Goal: Task Accomplishment & Management: Manage account settings

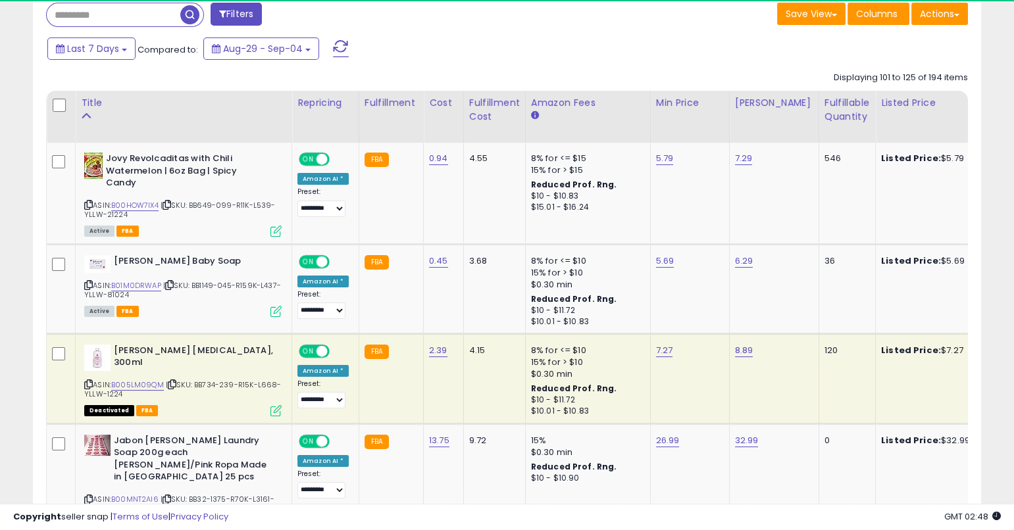
scroll to position [550, 0]
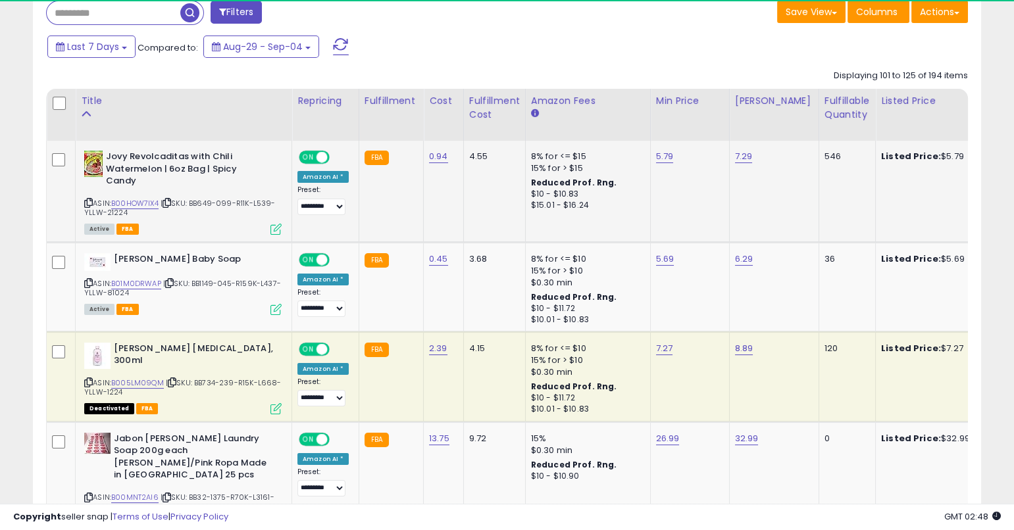
click at [89, 202] on icon at bounding box center [88, 202] width 9 height 7
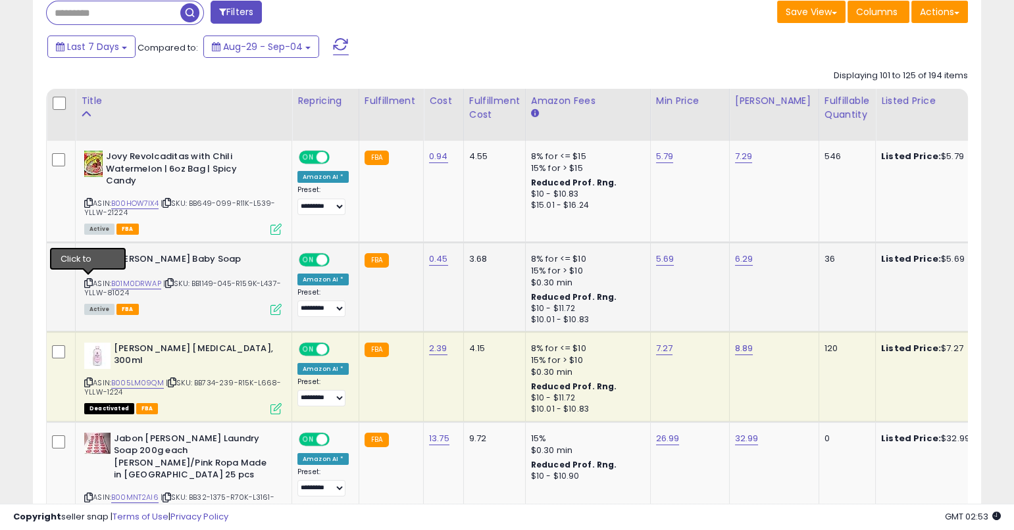
click at [87, 282] on icon at bounding box center [88, 283] width 9 height 7
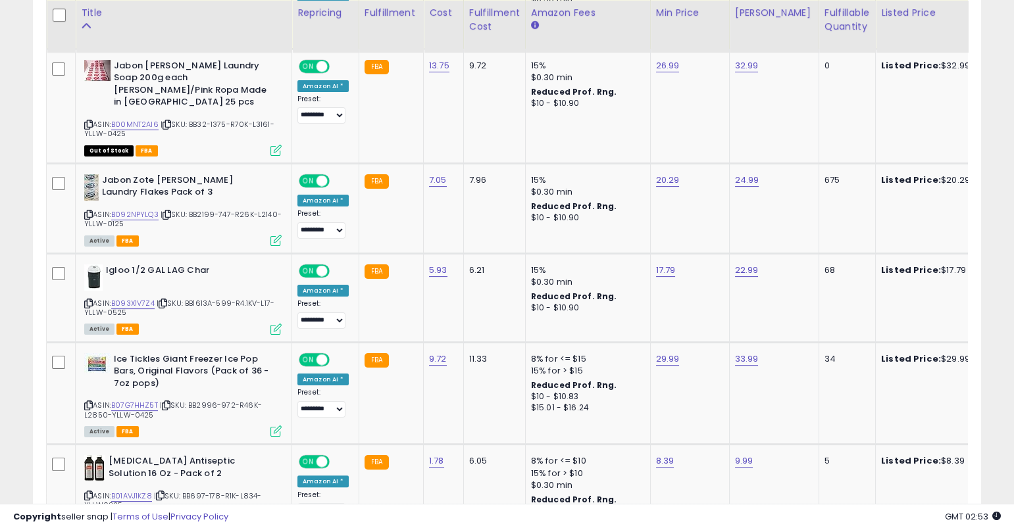
scroll to position [947, 0]
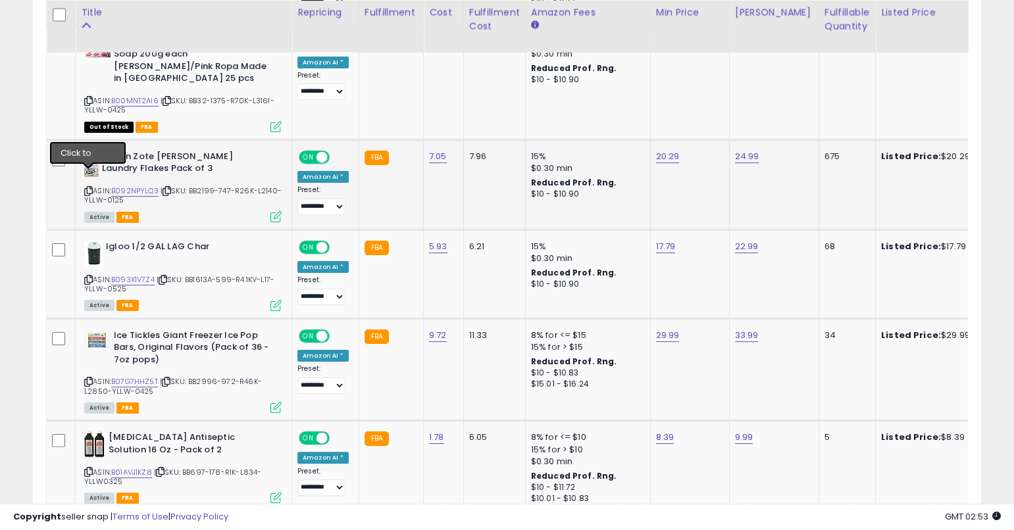
click at [87, 187] on icon at bounding box center [88, 190] width 9 height 7
click at [150, 186] on link "B092NPYLQ3" at bounding box center [134, 191] width 47 height 11
click at [662, 150] on link "20.29" at bounding box center [668, 156] width 24 height 13
type input "*****"
click button "submit" at bounding box center [704, 110] width 22 height 20
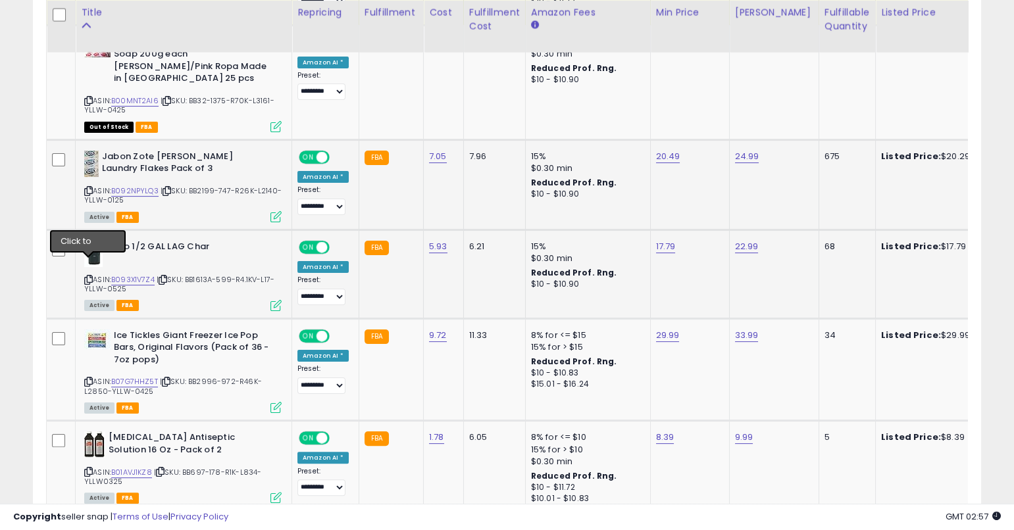
click at [89, 276] on icon at bounding box center [88, 279] width 9 height 7
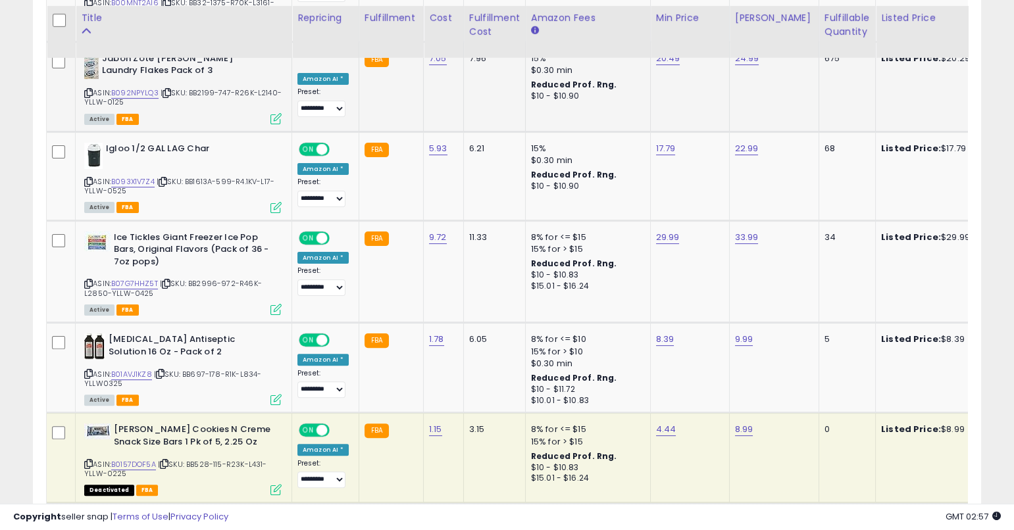
scroll to position [1053, 0]
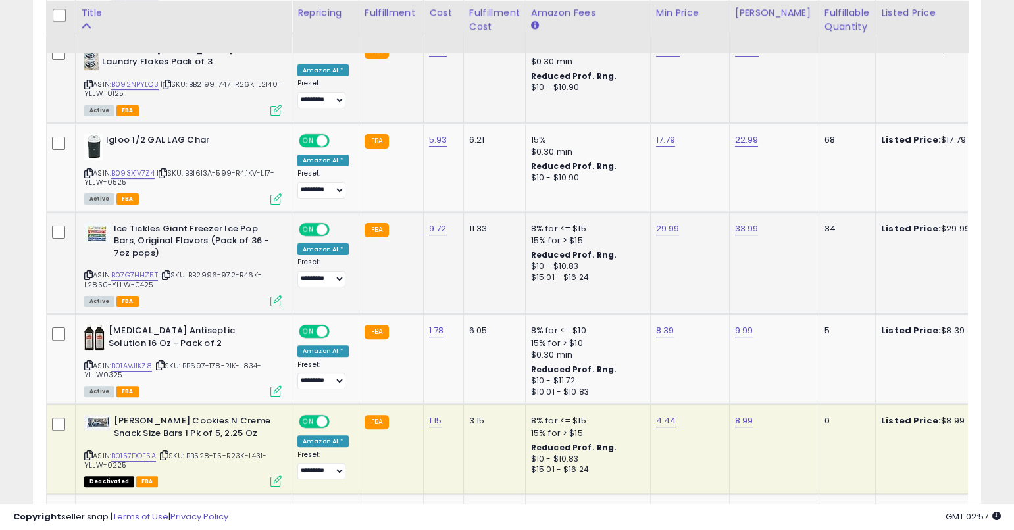
click at [89, 272] on icon at bounding box center [88, 275] width 9 height 7
click at [141, 270] on span "| SKU: BB2996-972-R46K-L2850-YLLW-0425" at bounding box center [173, 280] width 178 height 20
click at [143, 270] on link "B07G7HHZ5T" at bounding box center [134, 275] width 47 height 11
click at [432, 222] on link "9.72" at bounding box center [438, 228] width 18 height 13
type input "****"
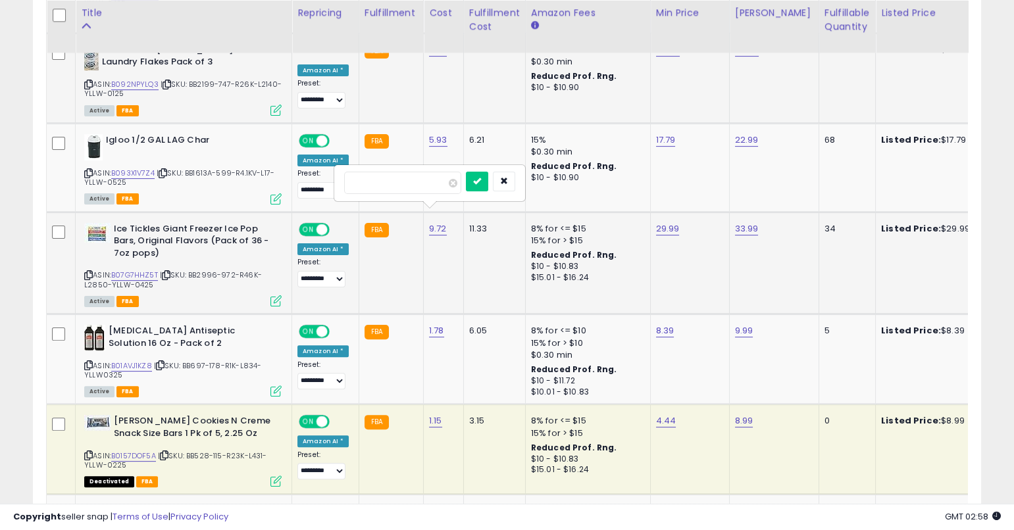
click button "submit" at bounding box center [477, 182] width 22 height 20
click at [656, 222] on link "29.99" at bounding box center [668, 228] width 24 height 13
type input "*****"
click button "submit" at bounding box center [704, 182] width 22 height 20
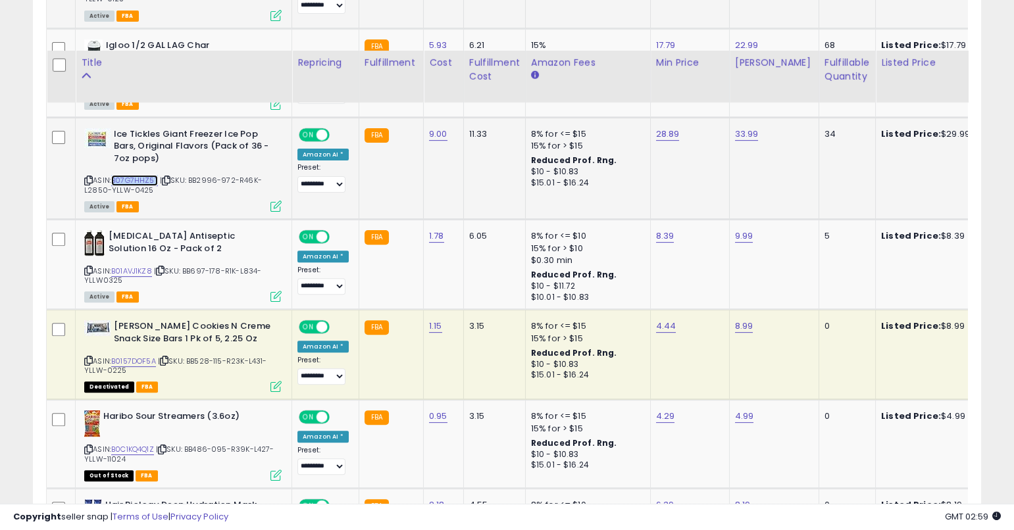
scroll to position [1236, 0]
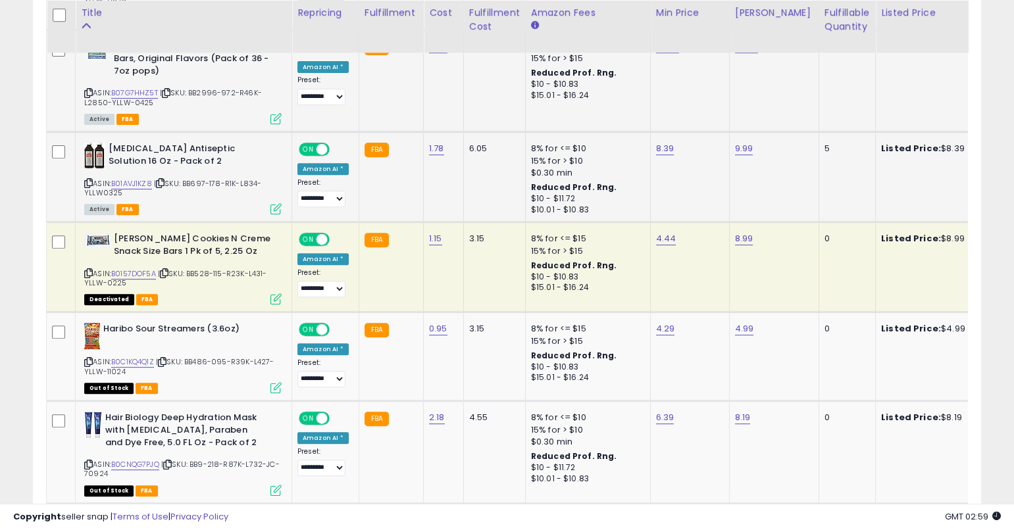
click at [87, 180] on icon at bounding box center [88, 183] width 9 height 7
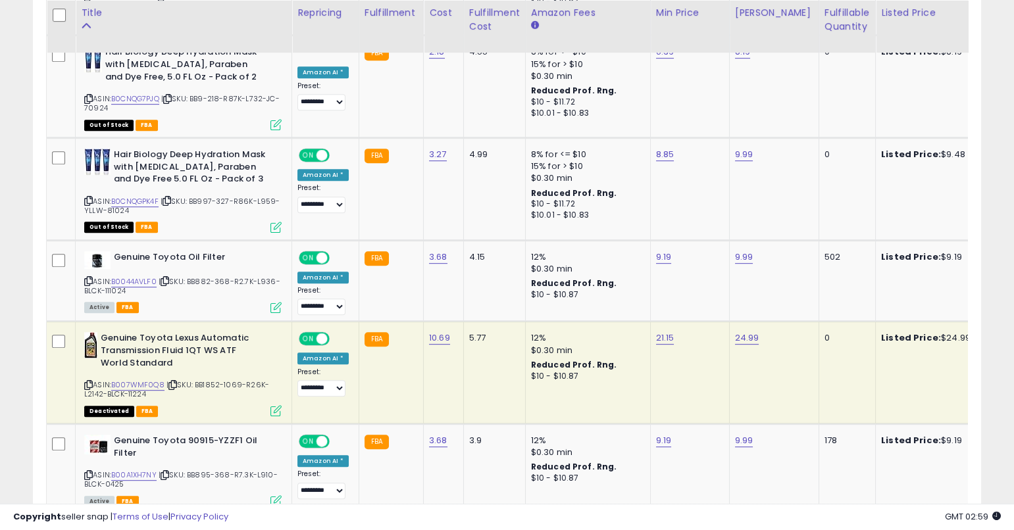
scroll to position [1619, 0]
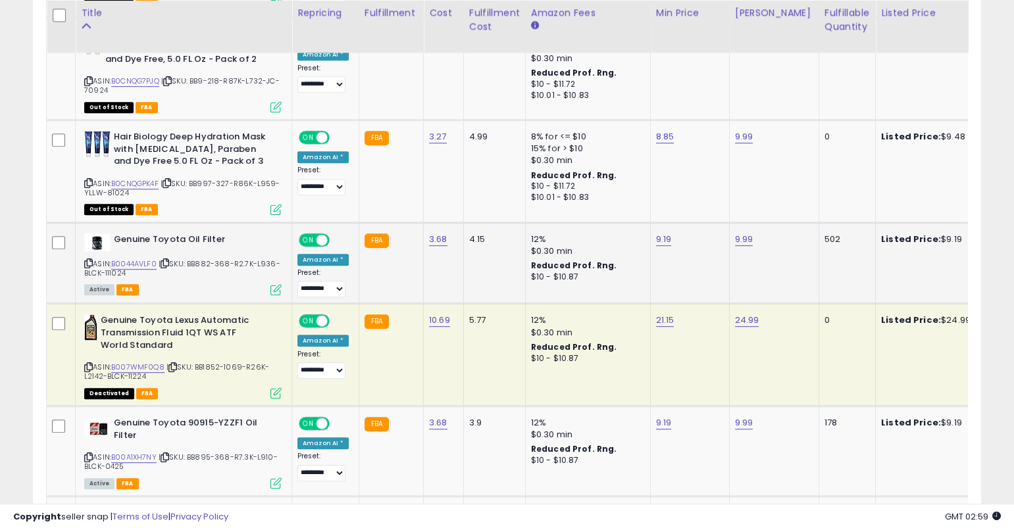
click at [90, 260] on icon at bounding box center [88, 263] width 9 height 7
click at [88, 260] on icon at bounding box center [88, 263] width 9 height 7
click at [143, 259] on link "B0044AVLF0" at bounding box center [133, 264] width 45 height 11
click at [439, 233] on link "3.68" at bounding box center [438, 239] width 18 height 13
type input "****"
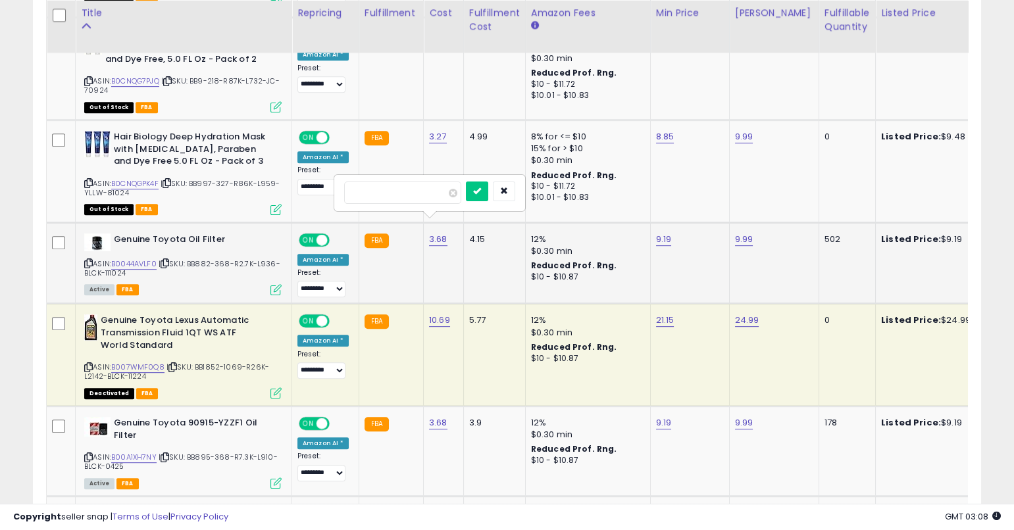
click button "submit" at bounding box center [477, 192] width 22 height 20
click at [656, 233] on link "9.19" at bounding box center [664, 239] width 16 height 13
type input "*"
type input "****"
click button "submit" at bounding box center [700, 192] width 22 height 20
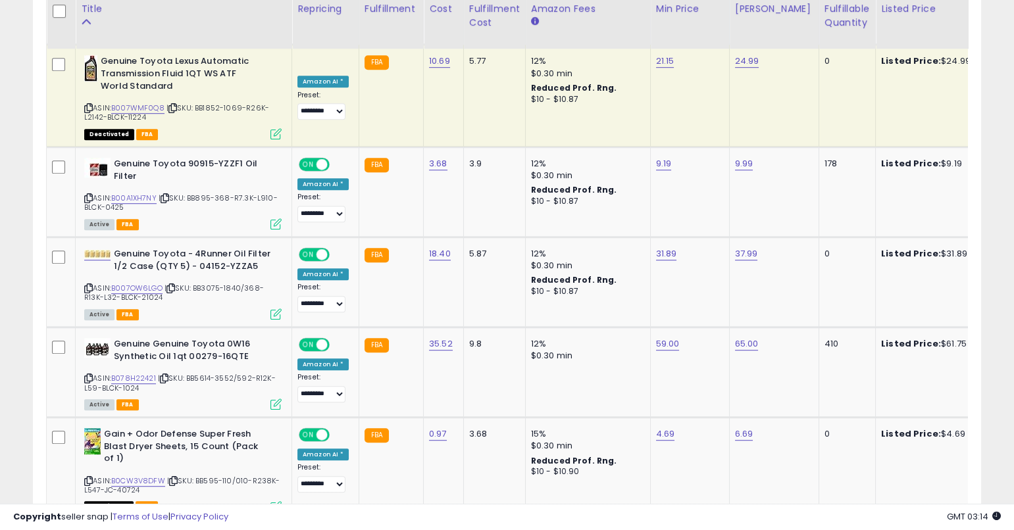
scroll to position [1905, 0]
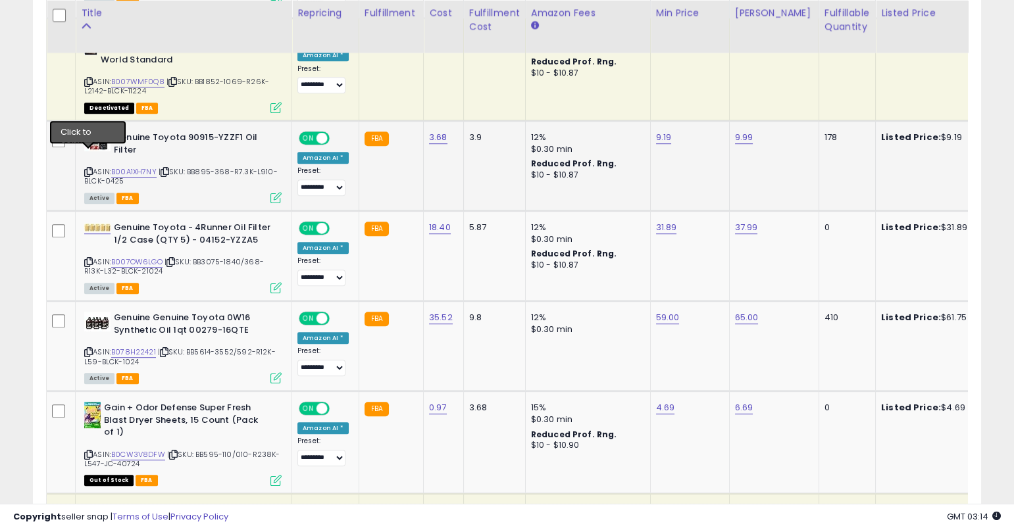
click at [87, 168] on icon at bounding box center [88, 171] width 9 height 7
click at [88, 168] on icon at bounding box center [88, 171] width 9 height 7
click at [87, 168] on icon at bounding box center [88, 171] width 9 height 7
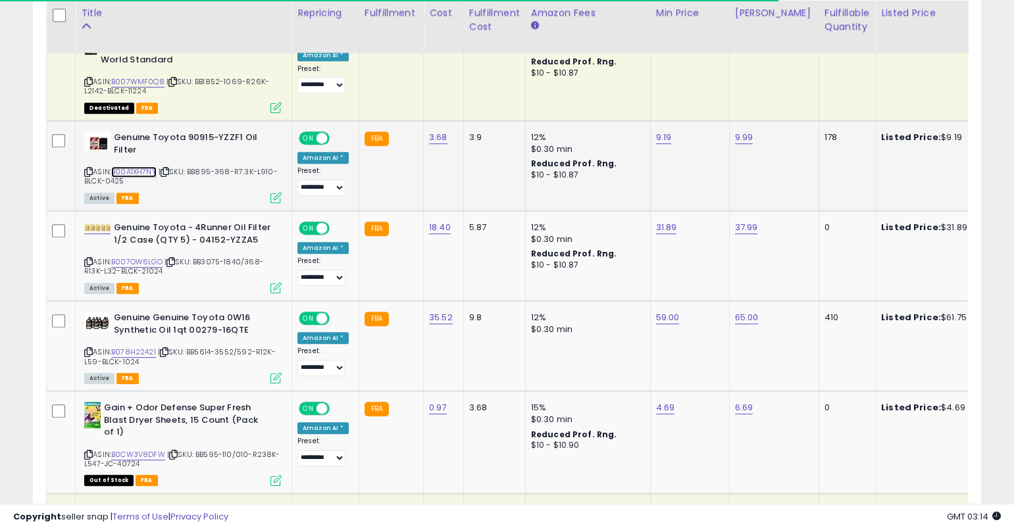
click at [139, 166] on link "B00A1XH7NY" at bounding box center [133, 171] width 45 height 11
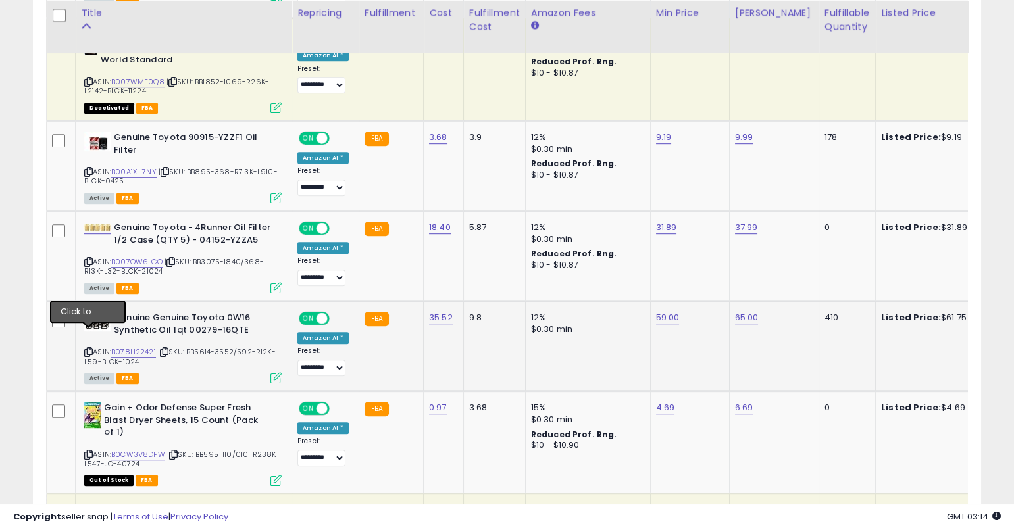
click at [87, 349] on icon at bounding box center [88, 352] width 9 height 7
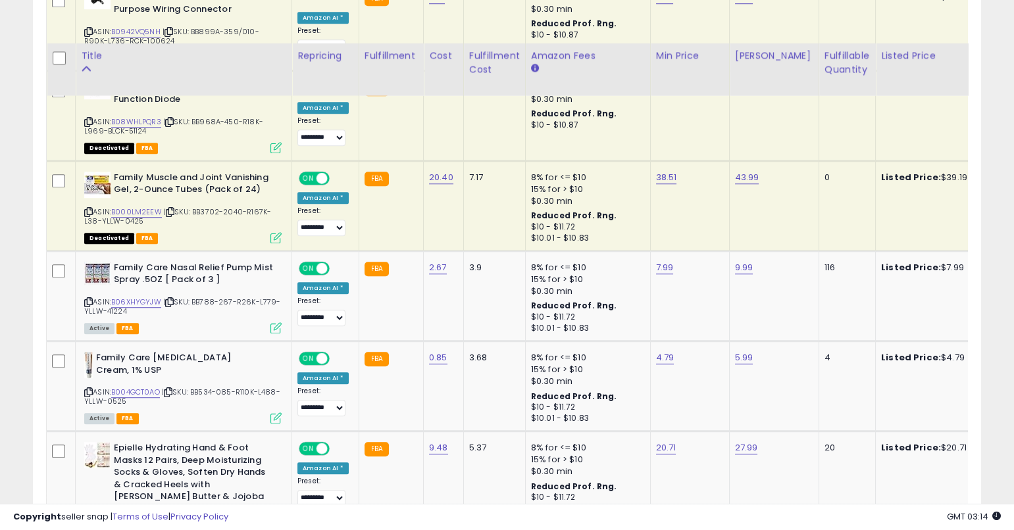
scroll to position [2466, 0]
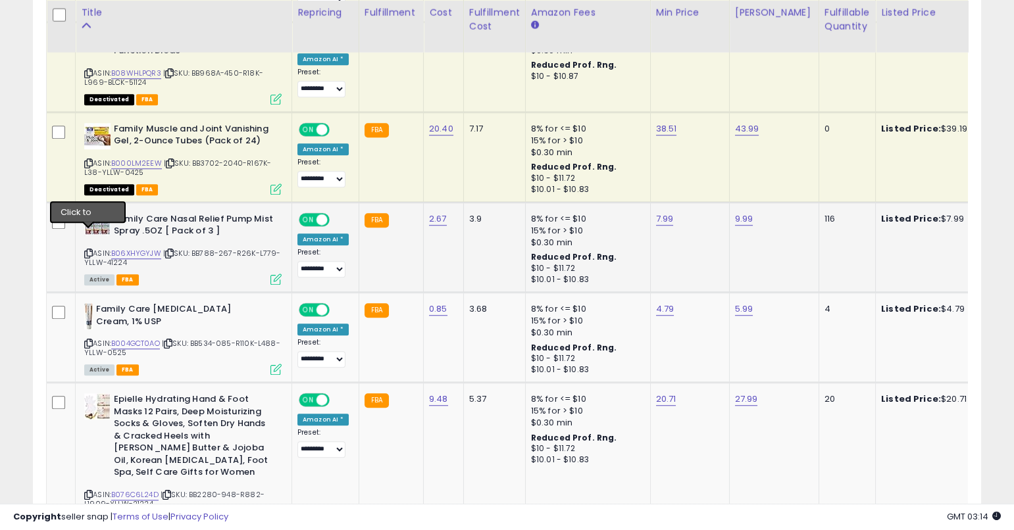
click at [87, 250] on icon at bounding box center [88, 253] width 9 height 7
click at [89, 250] on icon at bounding box center [88, 253] width 9 height 7
click at [429, 212] on link "2.67" at bounding box center [438, 218] width 18 height 13
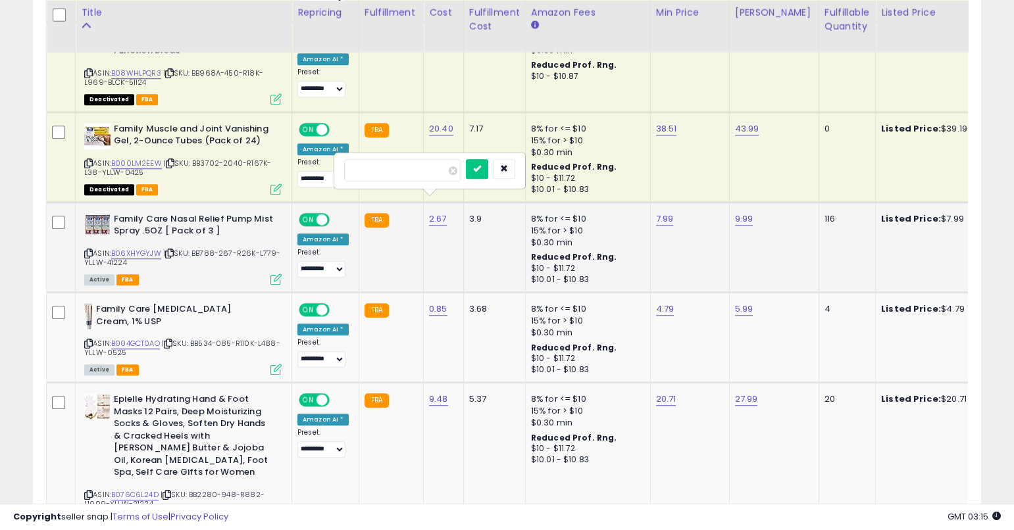
type input "****"
click button "submit" at bounding box center [477, 169] width 22 height 20
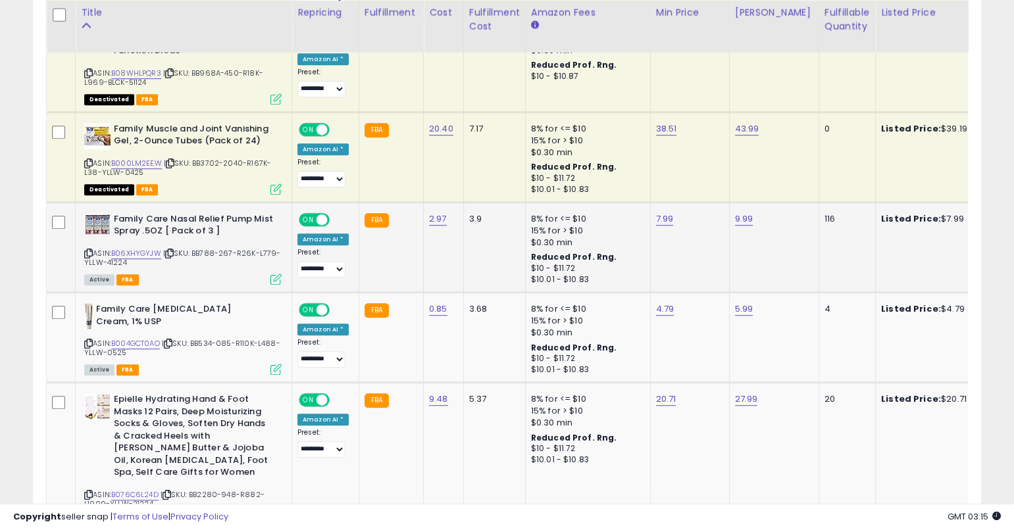
click at [189, 274] on div "Active FBA" at bounding box center [182, 278] width 197 height 9
click at [151, 248] on link "B06XHYGYJW" at bounding box center [136, 253] width 50 height 11
click at [90, 340] on icon at bounding box center [88, 343] width 9 height 7
click at [126, 338] on link "B004GCT0AO" at bounding box center [135, 343] width 49 height 11
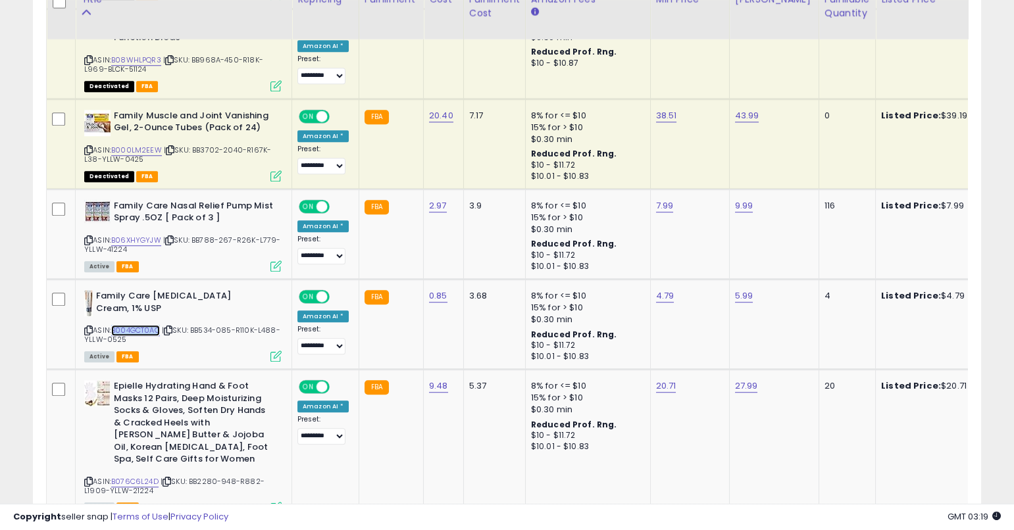
scroll to position [2483, 0]
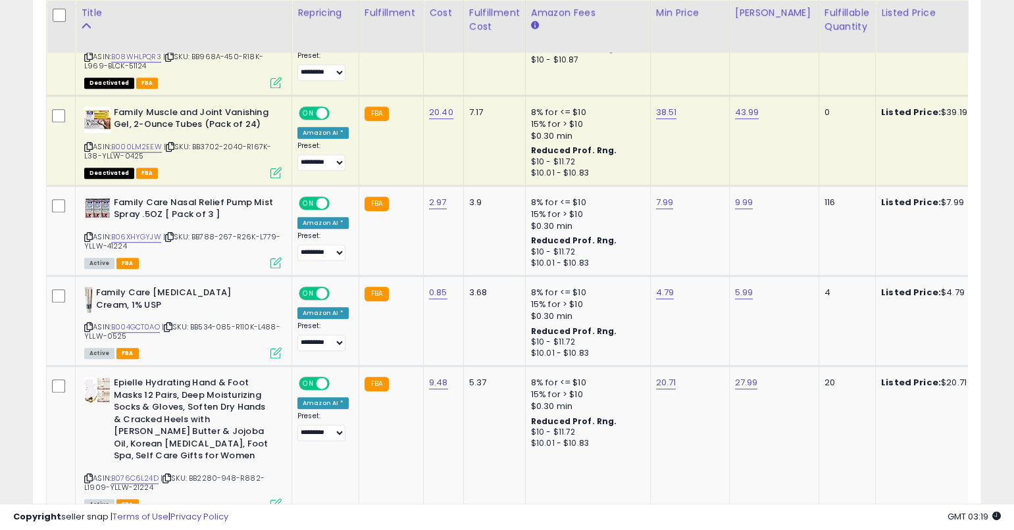
drag, startPoint x: 1011, startPoint y: 432, endPoint x: 1009, endPoint y: 448, distance: 15.9
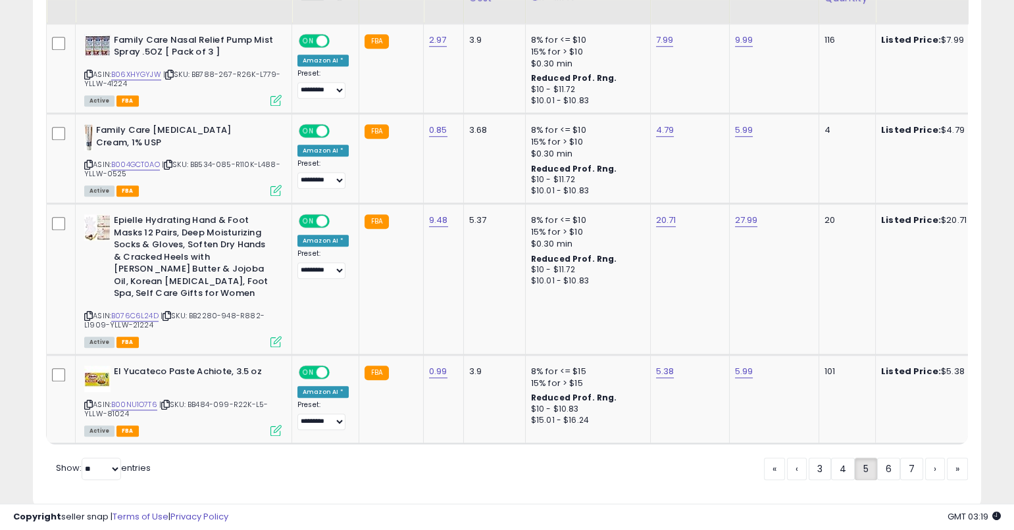
scroll to position [2652, 0]
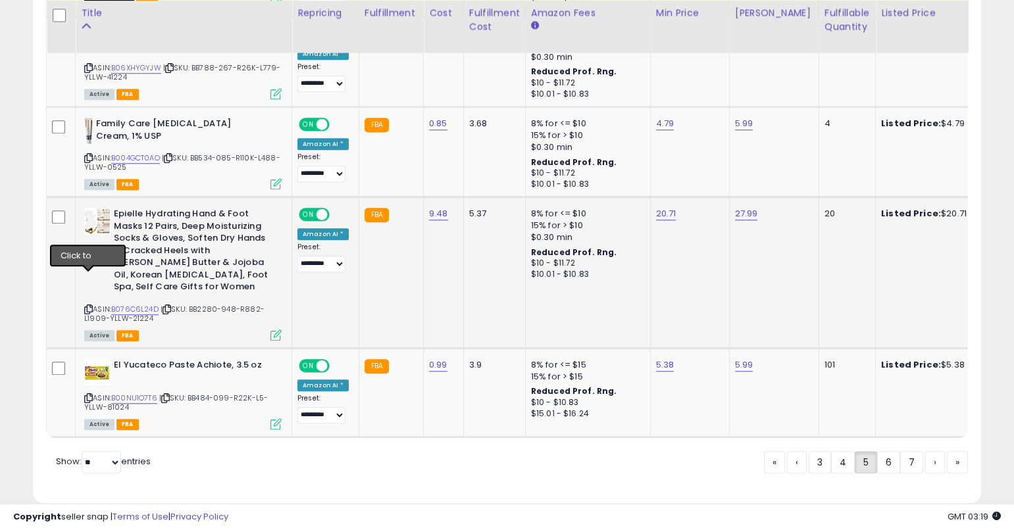
click at [88, 306] on icon at bounding box center [88, 309] width 9 height 7
click at [89, 306] on icon at bounding box center [88, 309] width 9 height 7
click at [133, 304] on span "| SKU: BB2280-948-R882-L1909-YLLW-21224" at bounding box center [174, 314] width 180 height 20
click at [134, 304] on link "B076C6L24D" at bounding box center [134, 309] width 47 height 11
click at [87, 395] on icon at bounding box center [88, 398] width 9 height 7
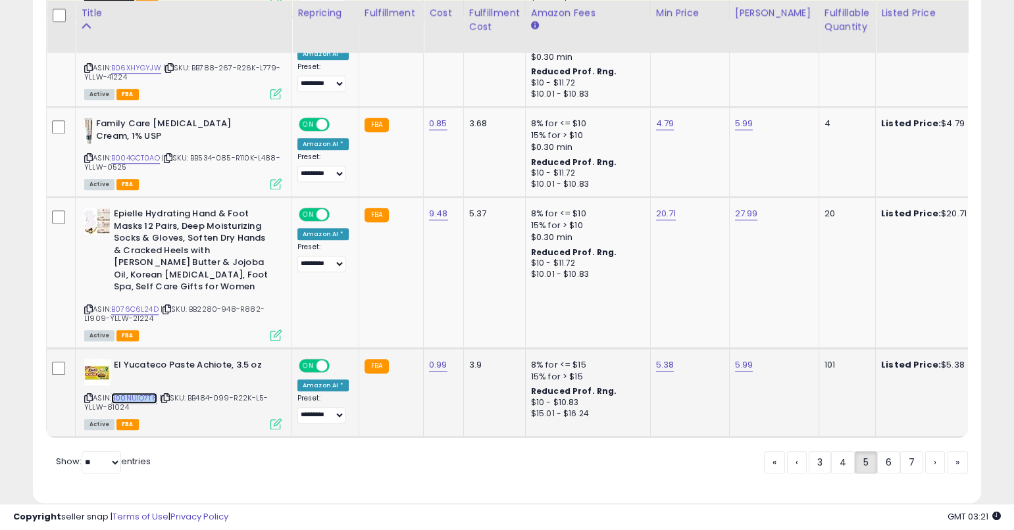
click at [155, 393] on link "B00NU1O7T6" at bounding box center [134, 398] width 46 height 11
click at [883, 451] on link "6" at bounding box center [888, 462] width 23 height 22
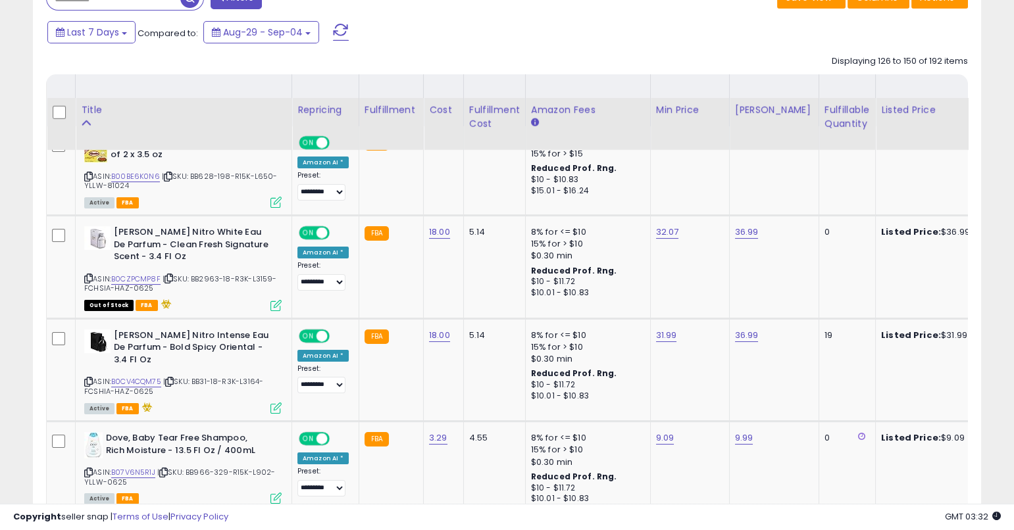
scroll to position [723, 0]
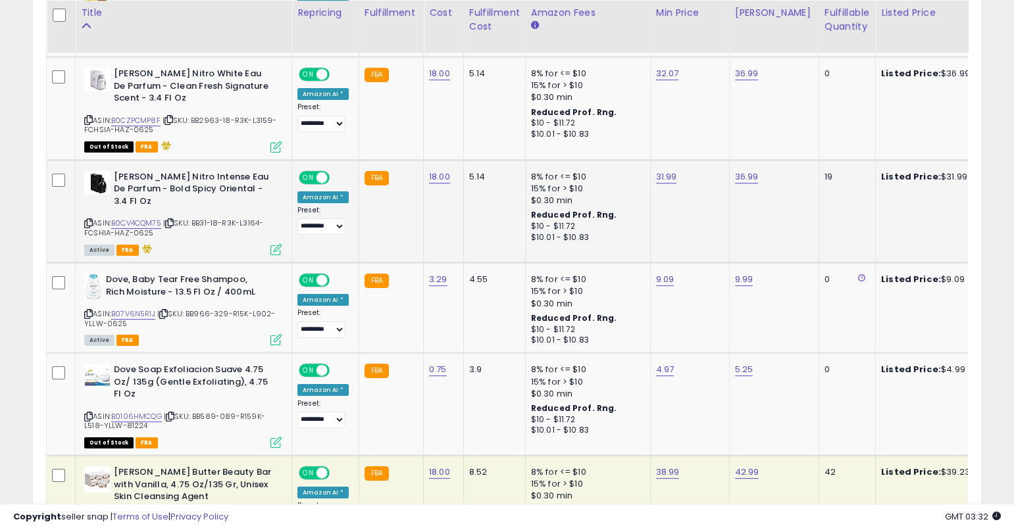
click at [87, 224] on icon at bounding box center [88, 223] width 9 height 7
click at [89, 221] on icon at bounding box center [88, 223] width 9 height 7
click at [153, 219] on link "B0CV4CQM75" at bounding box center [136, 223] width 50 height 11
click at [656, 176] on link "31.99" at bounding box center [666, 176] width 21 height 13
type input "*****"
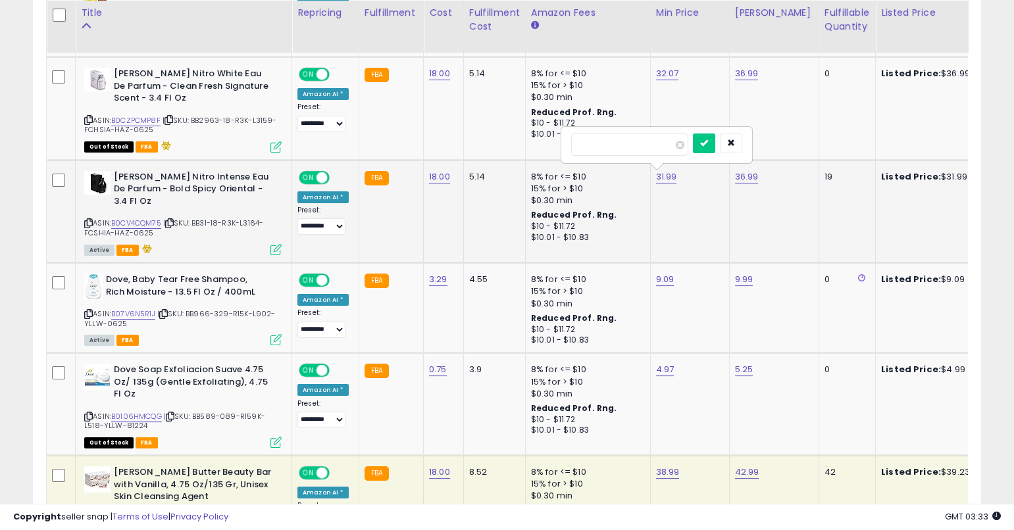
click button "submit" at bounding box center [704, 144] width 22 height 20
click at [679, 219] on td "31.79" at bounding box center [689, 211] width 79 height 103
click at [86, 220] on icon at bounding box center [88, 223] width 9 height 7
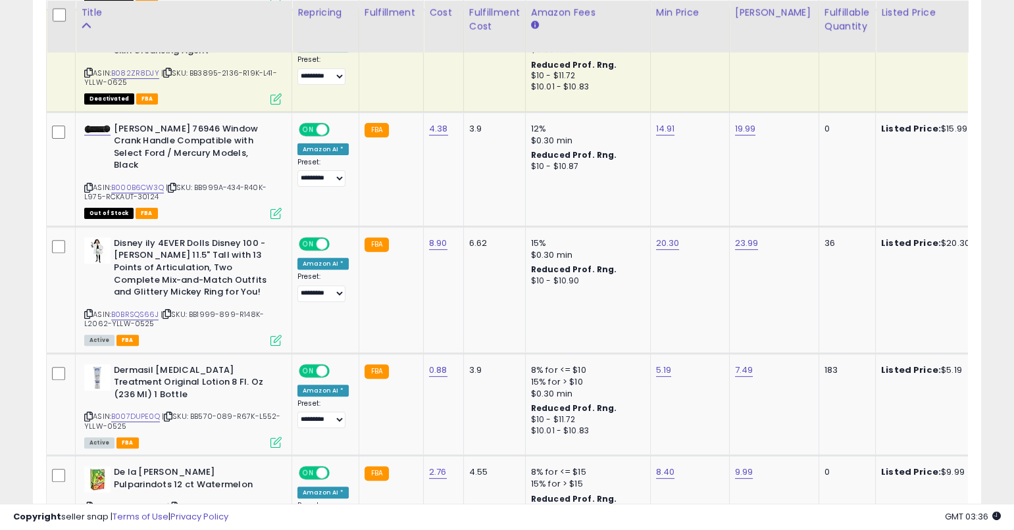
scroll to position [1181, 0]
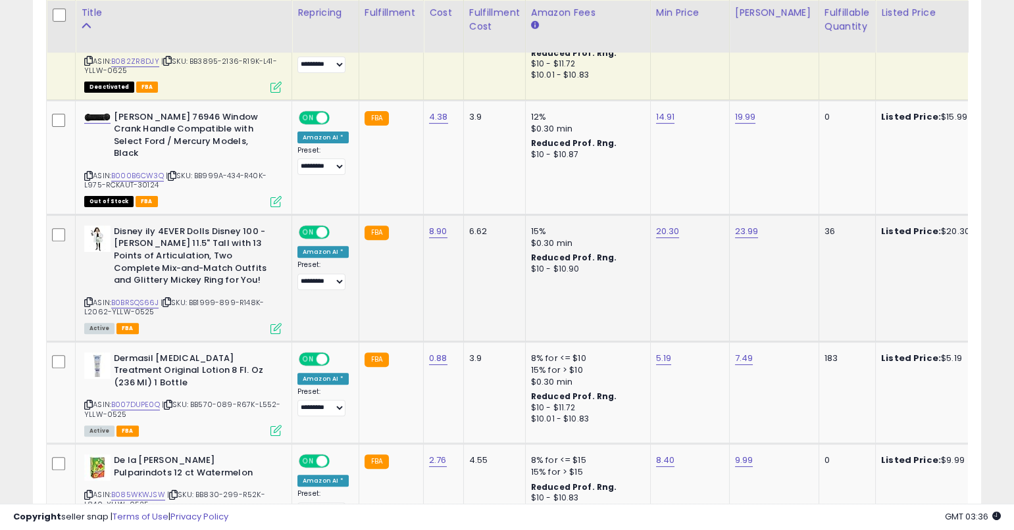
drag, startPoint x: 85, startPoint y: 287, endPoint x: 91, endPoint y: 286, distance: 6.7
click at [85, 299] on icon at bounding box center [88, 302] width 9 height 7
click at [88, 299] on icon at bounding box center [88, 302] width 9 height 7
click at [151, 297] on link "B0BRSQS66J" at bounding box center [134, 302] width 47 height 11
click at [659, 225] on link "20.30" at bounding box center [668, 231] width 24 height 13
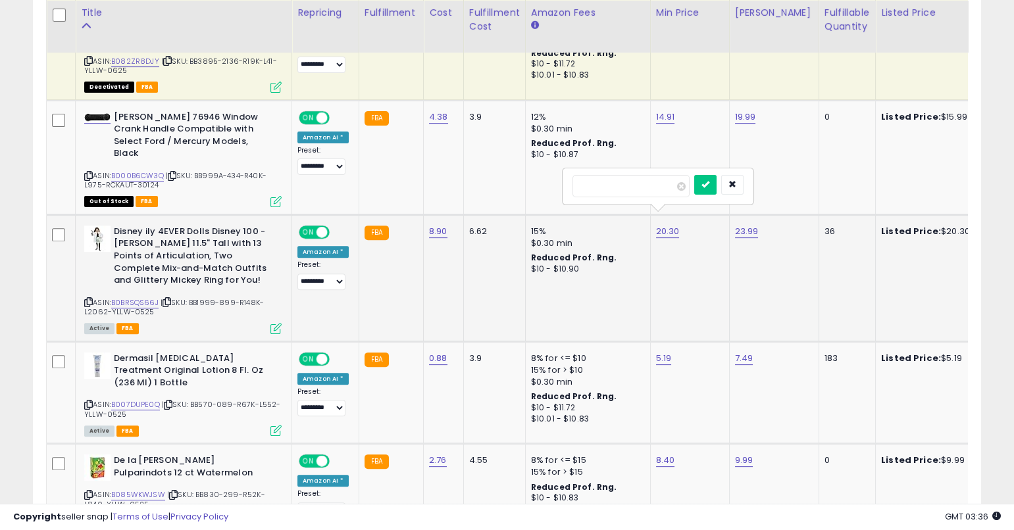
type input "*****"
click button "submit" at bounding box center [705, 185] width 22 height 20
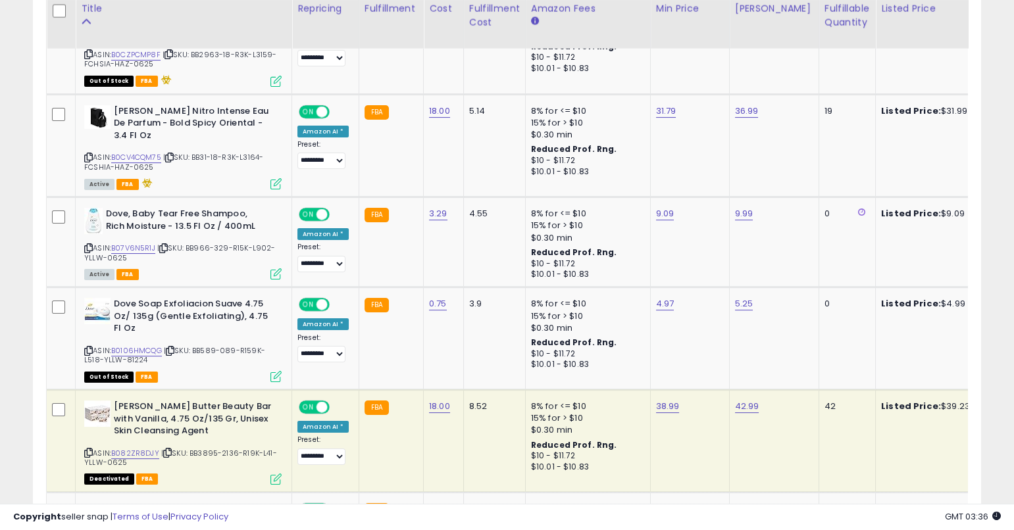
scroll to position [781, 0]
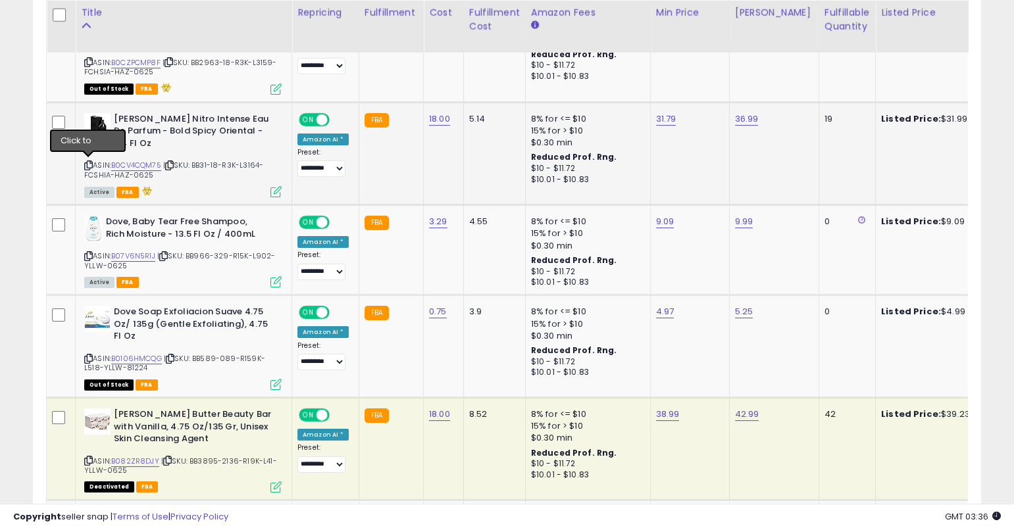
click at [90, 162] on icon at bounding box center [88, 165] width 9 height 7
click at [87, 162] on icon at bounding box center [88, 165] width 9 height 7
click at [117, 162] on link "B0CV4CQM75" at bounding box center [136, 165] width 50 height 11
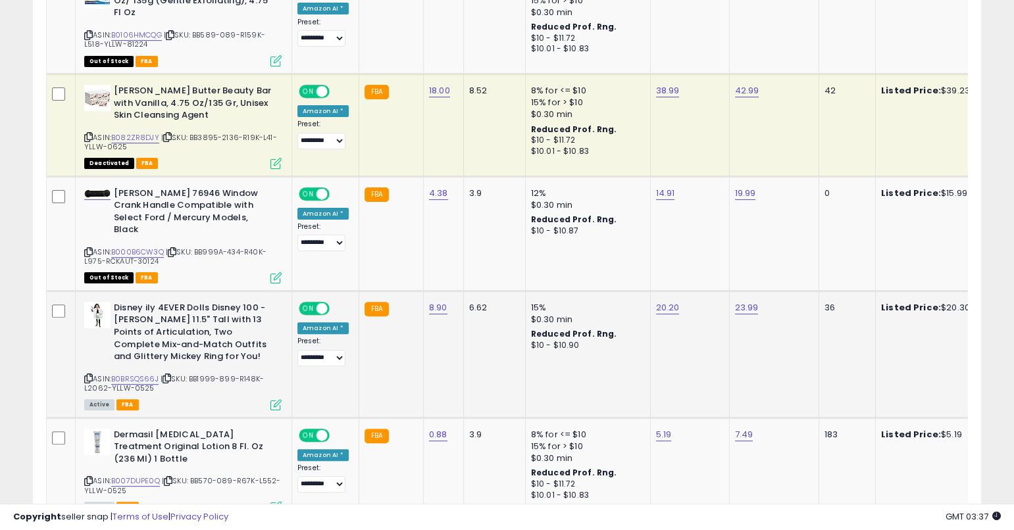
scroll to position [1128, 0]
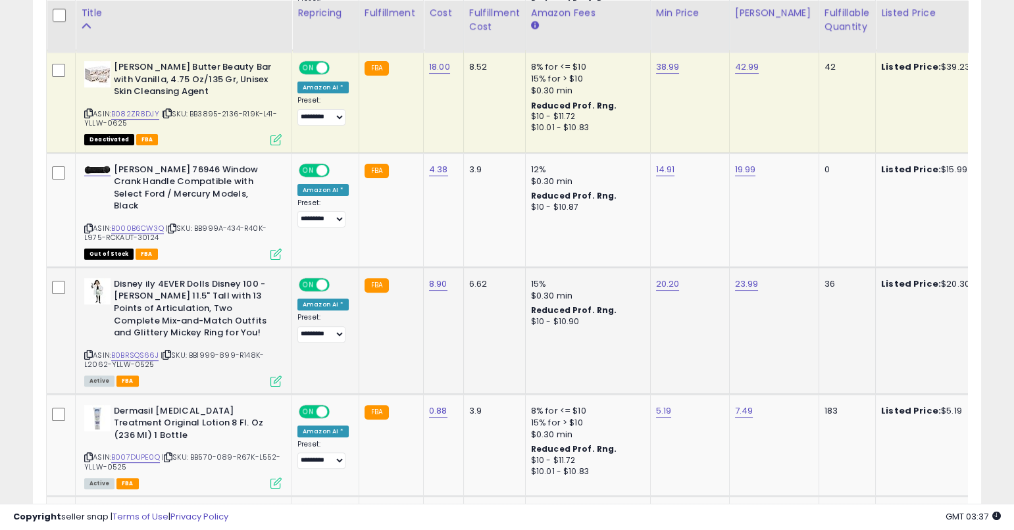
click at [88, 351] on icon at bounding box center [88, 354] width 9 height 7
click at [151, 350] on link "B0BRSQS66J" at bounding box center [134, 355] width 47 height 11
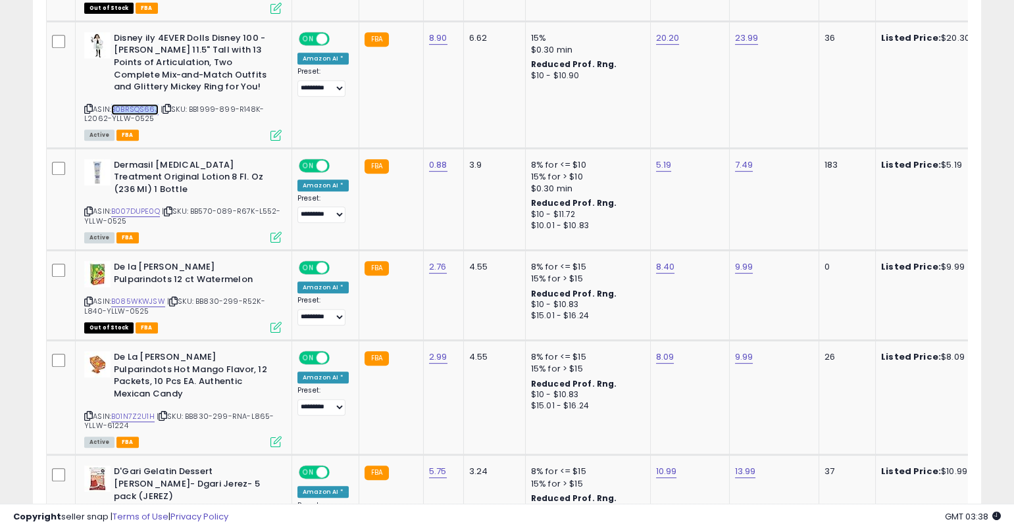
scroll to position [1396, 0]
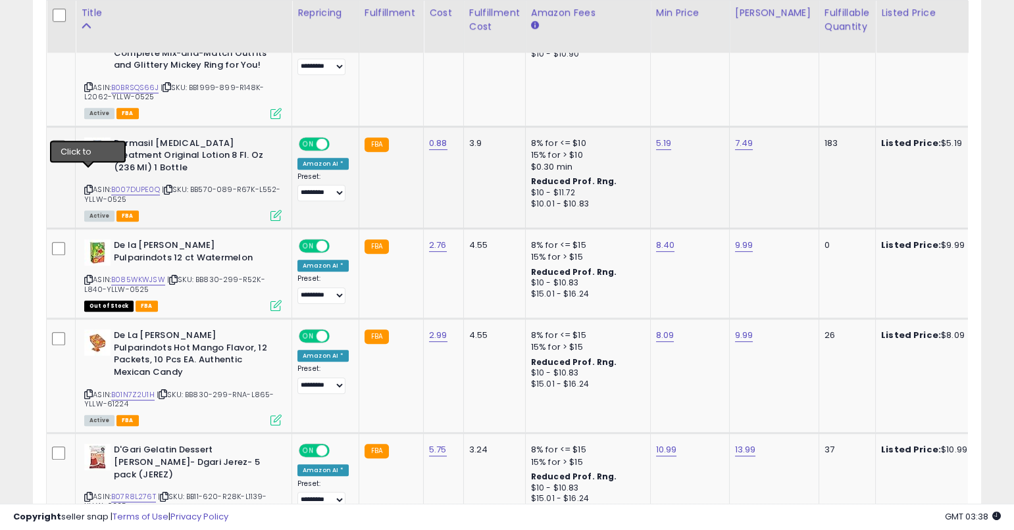
click at [88, 186] on icon at bounding box center [88, 189] width 9 height 7
click at [87, 186] on icon at bounding box center [88, 189] width 9 height 7
click at [664, 137] on link "5.19" at bounding box center [664, 143] width 16 height 13
type input "****"
click button "submit" at bounding box center [701, 97] width 22 height 20
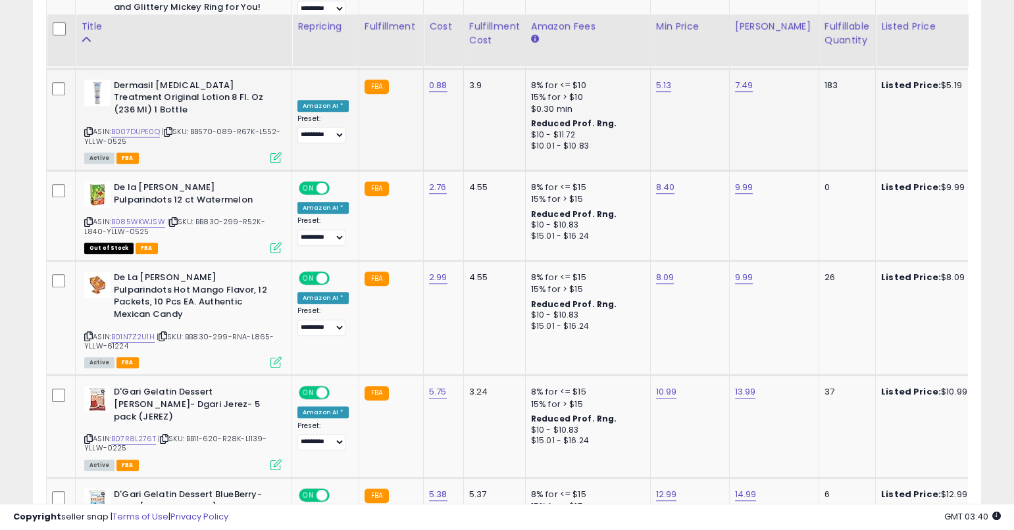
scroll to position [1472, 0]
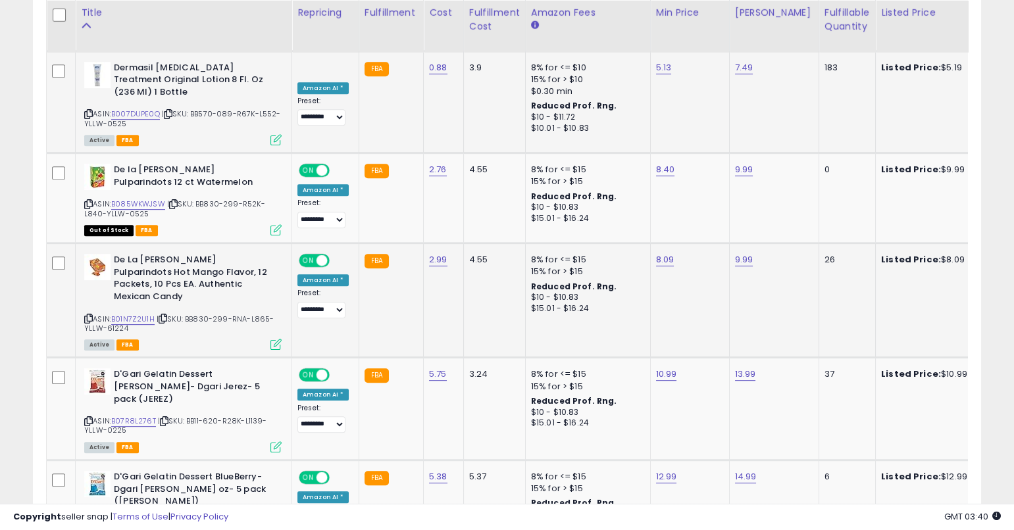
click at [87, 315] on icon at bounding box center [88, 318] width 9 height 7
click at [88, 315] on icon at bounding box center [88, 318] width 9 height 7
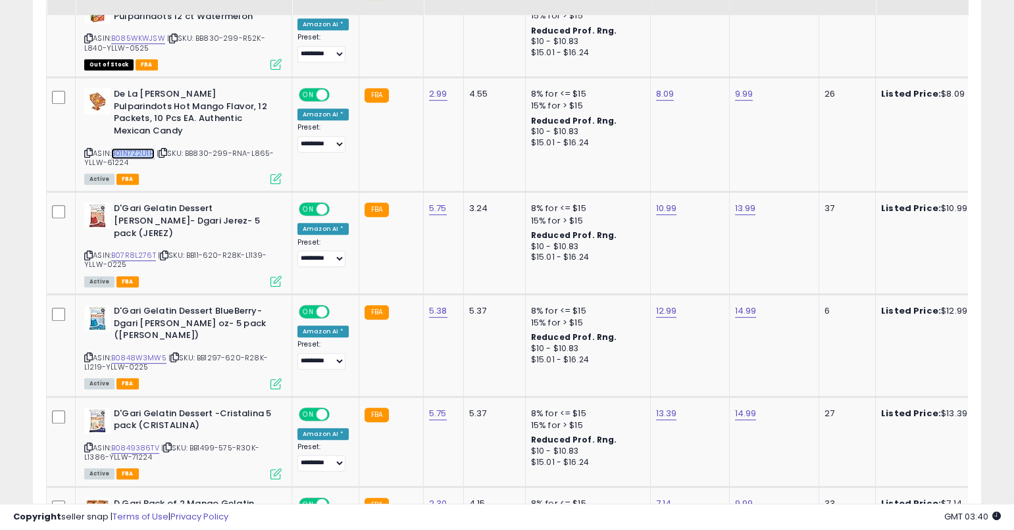
scroll to position [1643, 0]
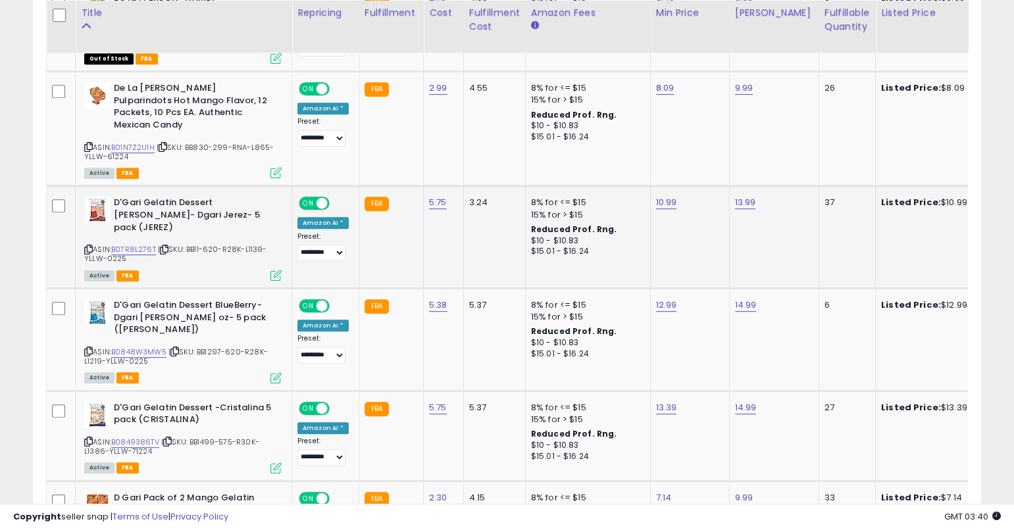
click at [86, 246] on icon at bounding box center [88, 249] width 9 height 7
click at [89, 246] on icon at bounding box center [88, 249] width 9 height 7
click at [135, 244] on link "B07R8L276T" at bounding box center [133, 249] width 45 height 11
click at [432, 196] on link "5.75" at bounding box center [438, 202] width 18 height 13
type input "*"
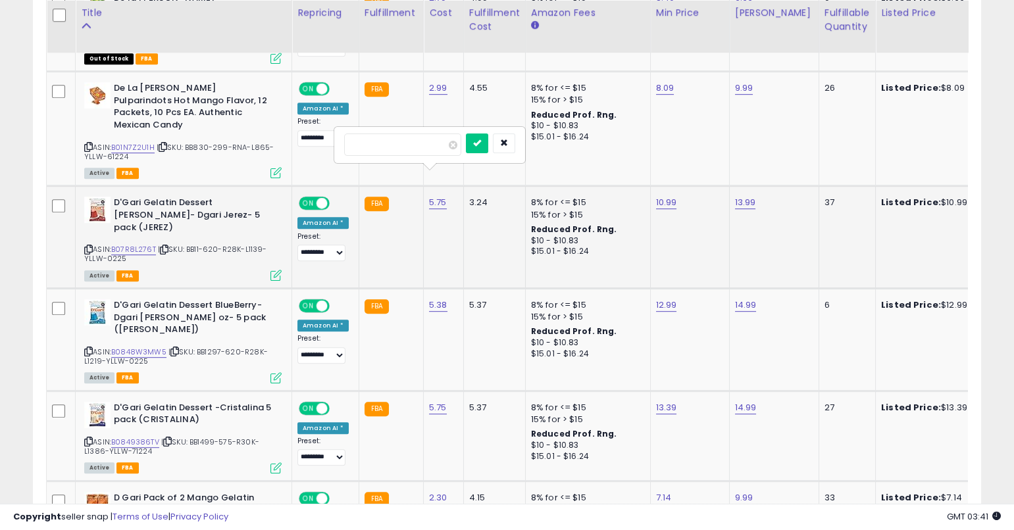
type input "****"
click button "submit" at bounding box center [477, 144] width 22 height 20
click at [656, 196] on link "10.99" at bounding box center [666, 202] width 21 height 13
type input "*****"
click button "submit" at bounding box center [704, 144] width 22 height 20
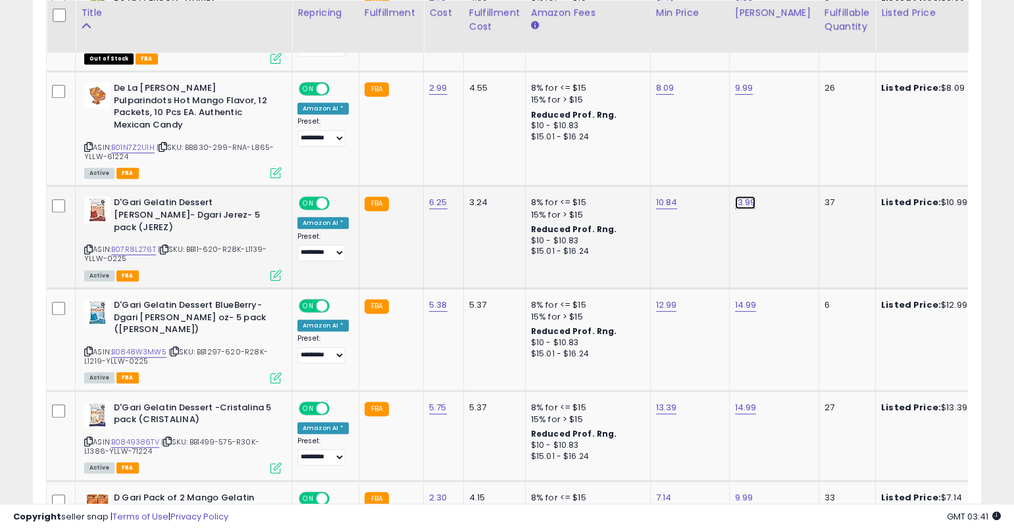
click at [737, 196] on link "13.99" at bounding box center [745, 202] width 21 height 13
type input "*****"
click button "submit" at bounding box center [783, 144] width 22 height 20
click at [738, 196] on link "12.99" at bounding box center [745, 202] width 21 height 13
type input "*****"
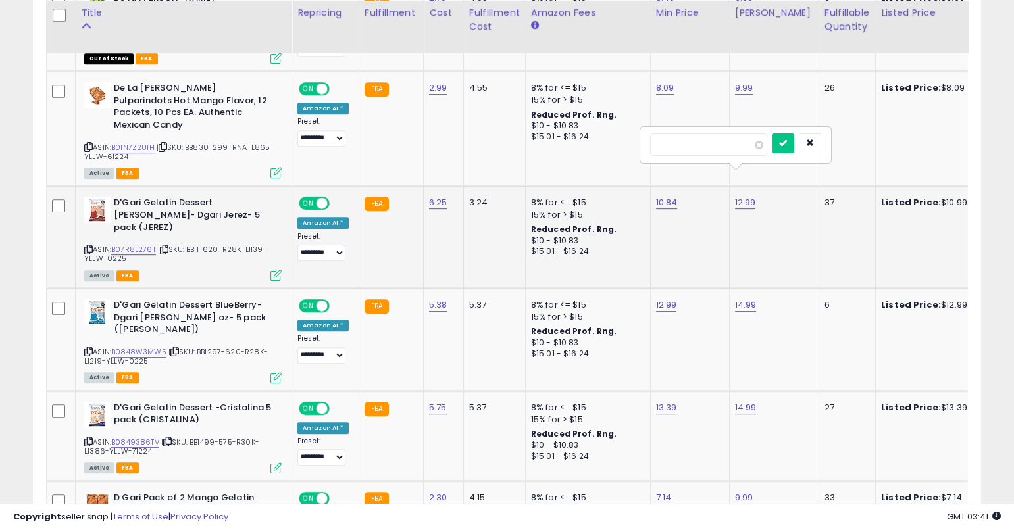
click button "submit" at bounding box center [783, 144] width 22 height 20
click at [87, 348] on icon at bounding box center [88, 351] width 9 height 7
click at [89, 438] on icon at bounding box center [88, 441] width 9 height 7
click at [90, 438] on icon at bounding box center [88, 441] width 9 height 7
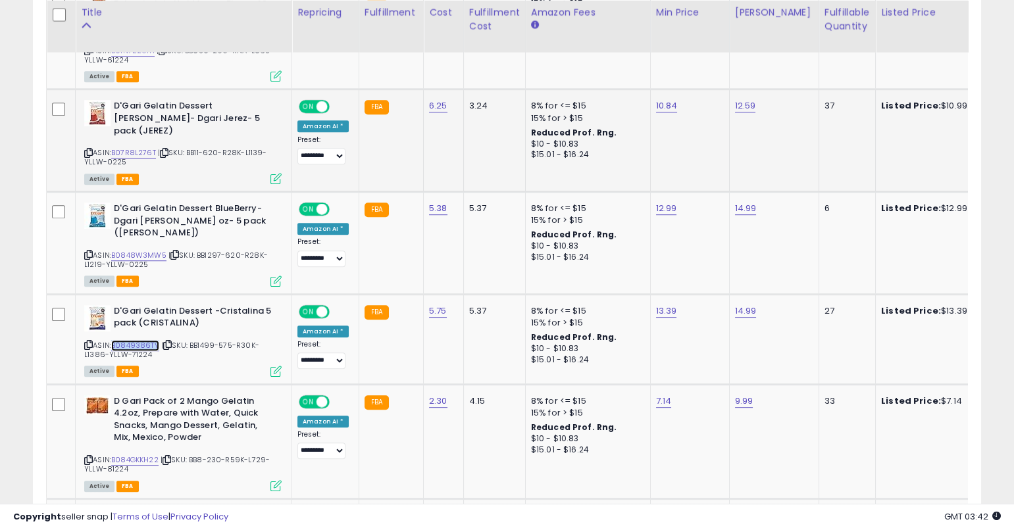
scroll to position [1744, 0]
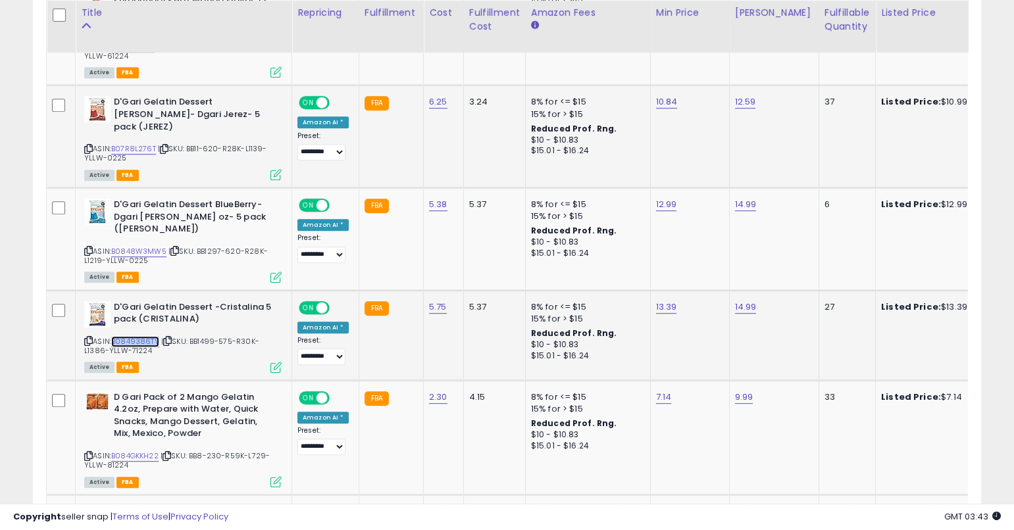
click at [153, 336] on link "B0849386TV" at bounding box center [135, 341] width 48 height 11
click at [145, 336] on link "B0849386TV" at bounding box center [135, 341] width 48 height 11
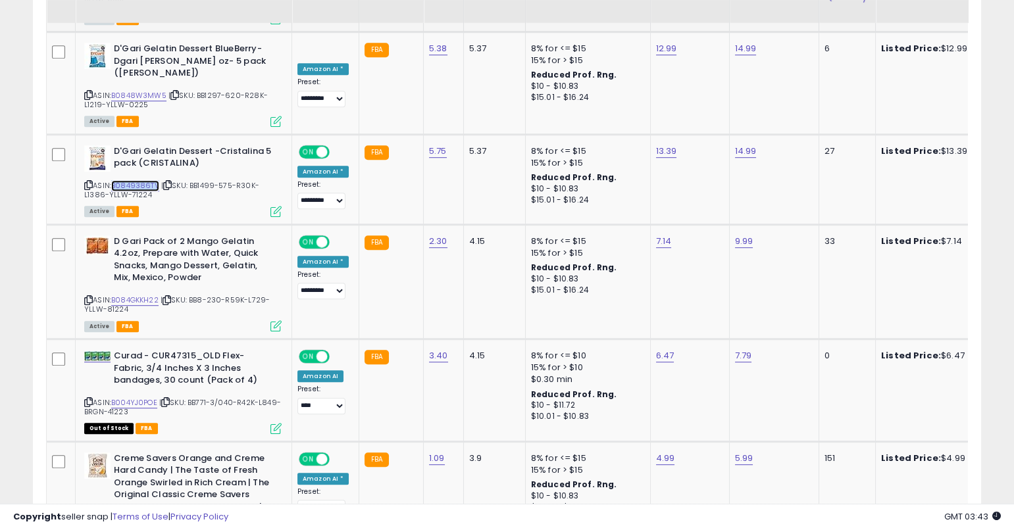
scroll to position [1951, 0]
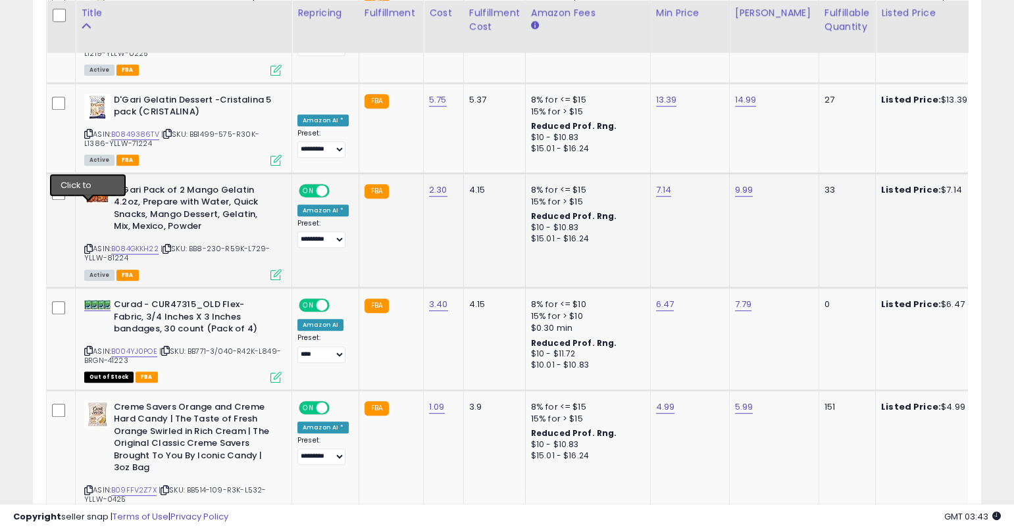
click at [91, 245] on icon at bounding box center [88, 248] width 9 height 7
drag, startPoint x: 89, startPoint y: 209, endPoint x: 405, endPoint y: 0, distance: 378.4
click at [89, 245] on icon at bounding box center [88, 248] width 9 height 7
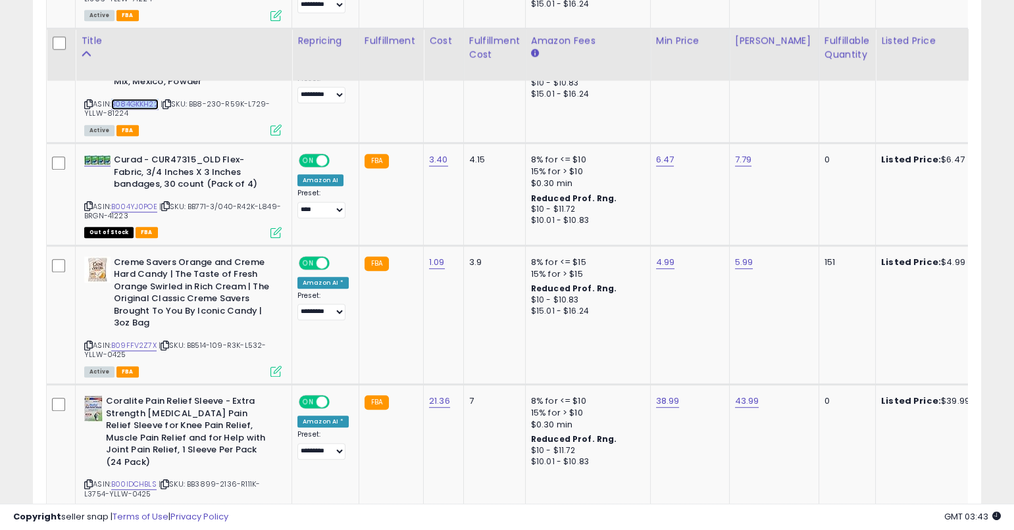
scroll to position [2126, 0]
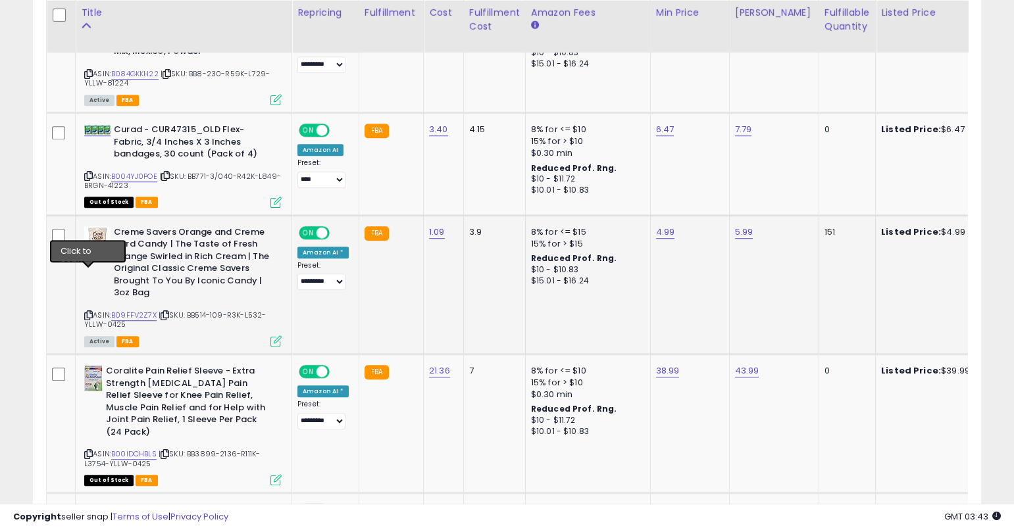
click at [89, 312] on icon at bounding box center [88, 315] width 9 height 7
click at [146, 310] on link "B09FFV2Z7X" at bounding box center [133, 315] width 45 height 11
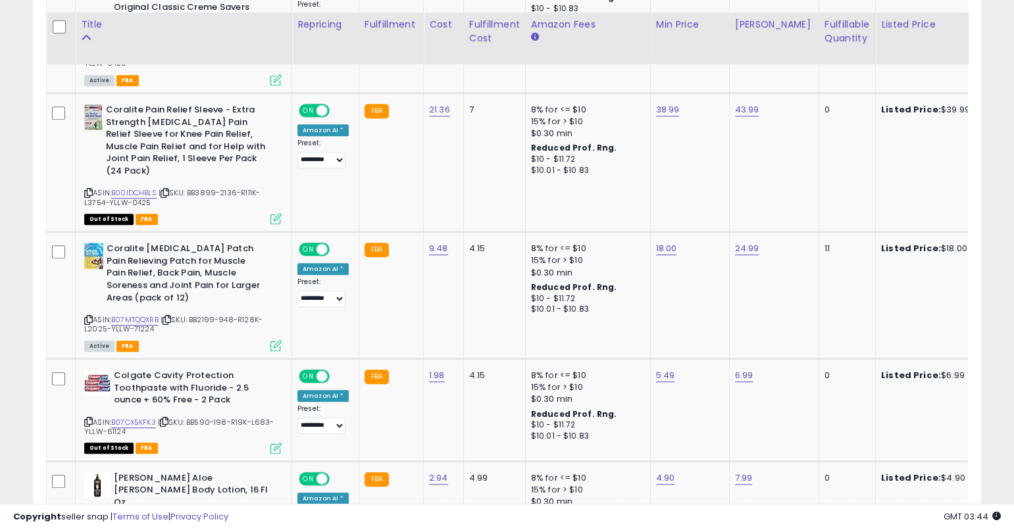
scroll to position [2427, 0]
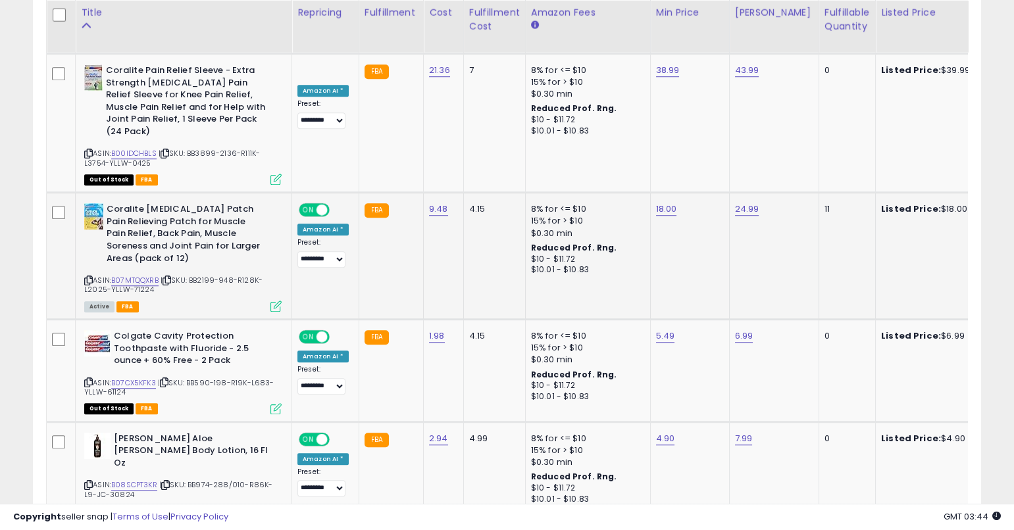
click at [91, 277] on icon at bounding box center [88, 280] width 9 height 7
click at [89, 277] on icon at bounding box center [88, 280] width 9 height 7
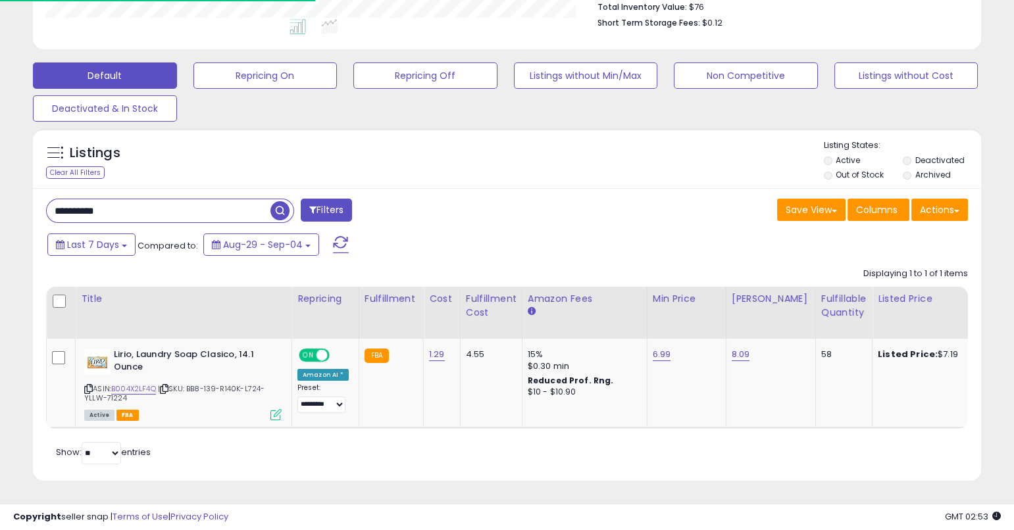
scroll to position [270, 549]
click at [200, 215] on div "**********" at bounding box center [271, 212] width 471 height 26
click at [201, 207] on input "**********" at bounding box center [159, 210] width 224 height 23
paste input "text"
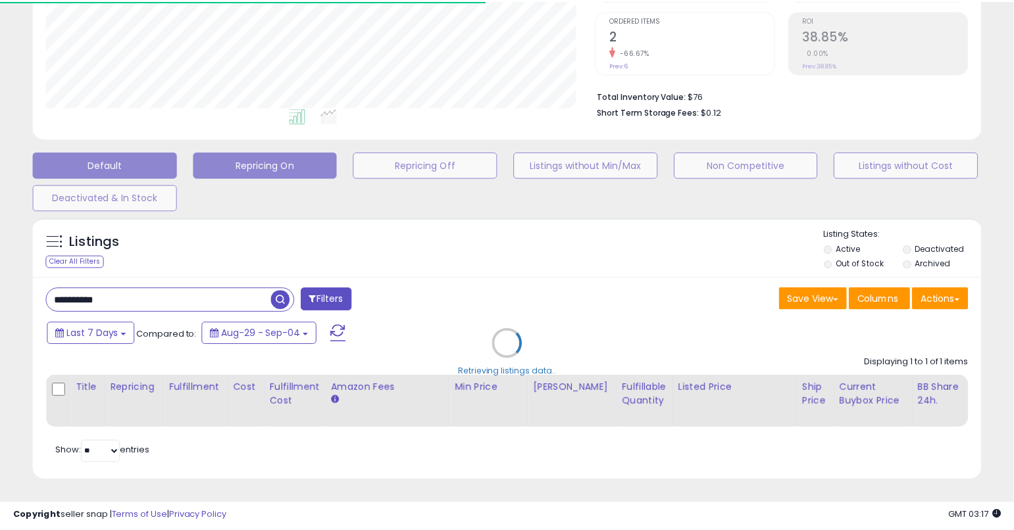
scroll to position [657622, 657342]
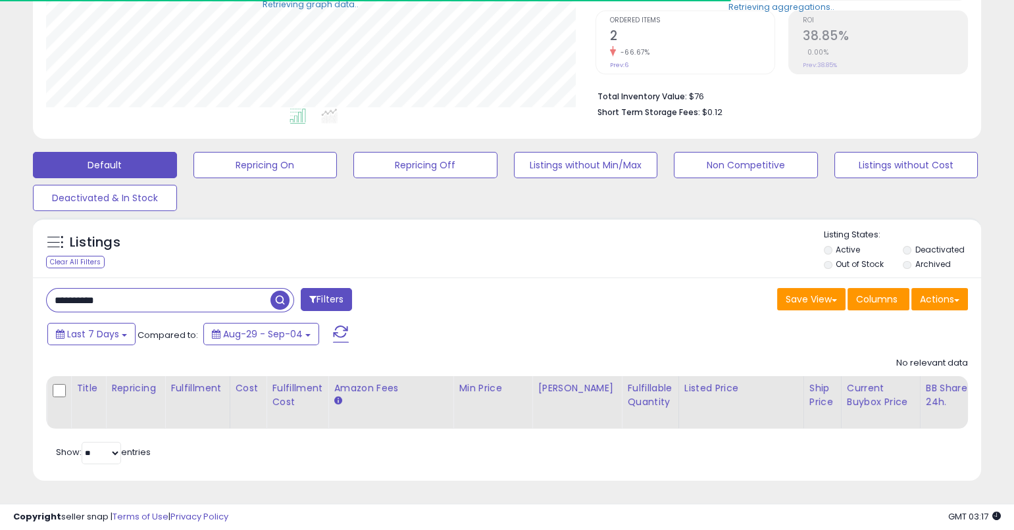
click at [172, 289] on input "**********" at bounding box center [159, 300] width 224 height 23
paste input "text"
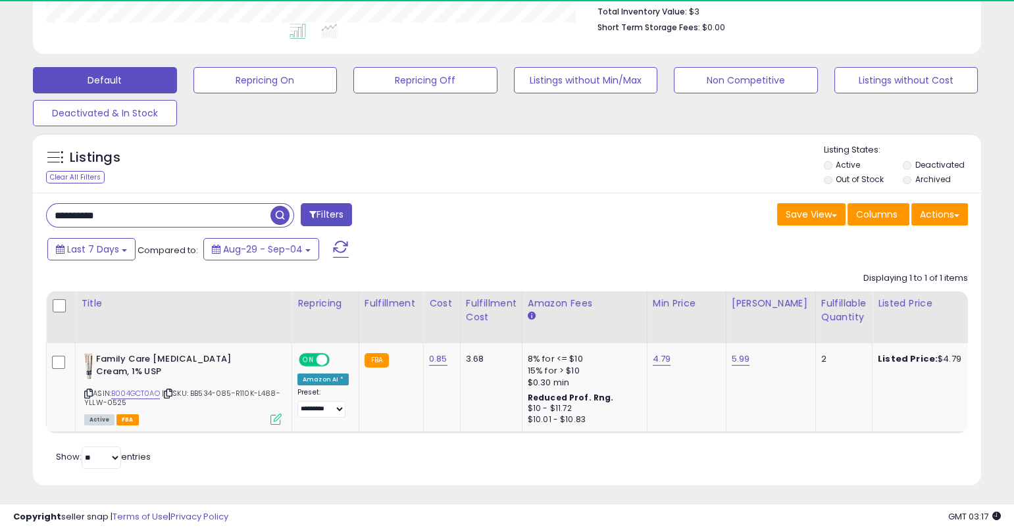
scroll to position [270, 549]
click at [216, 216] on input "**********" at bounding box center [159, 215] width 224 height 23
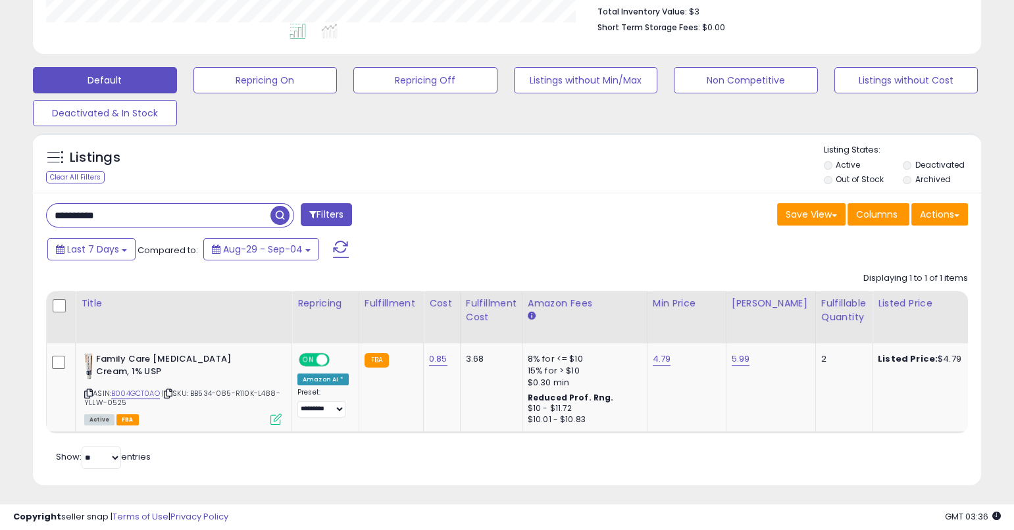
paste input "text"
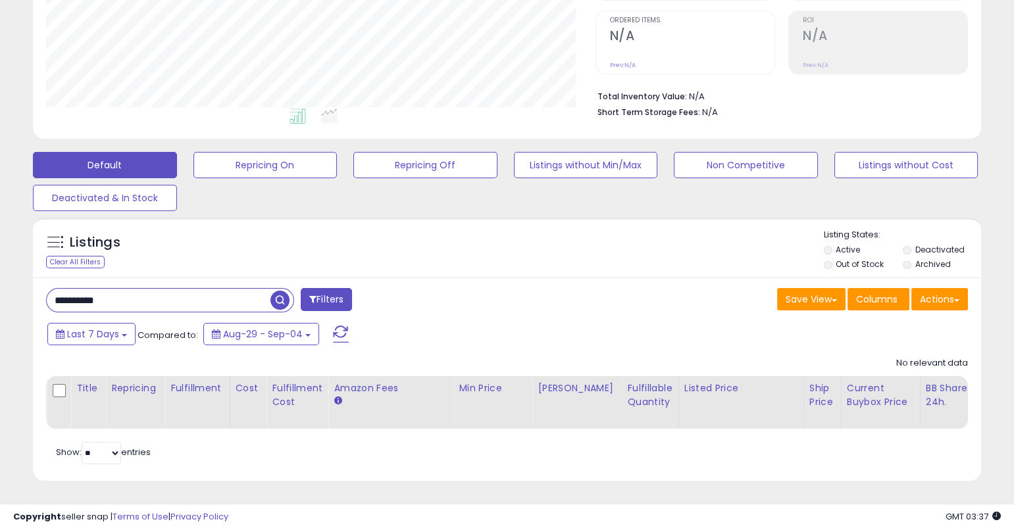
click at [222, 289] on input "**********" at bounding box center [159, 300] width 224 height 23
paste input "text"
type input "**********"
